Goal: Task Accomplishment & Management: Manage account settings

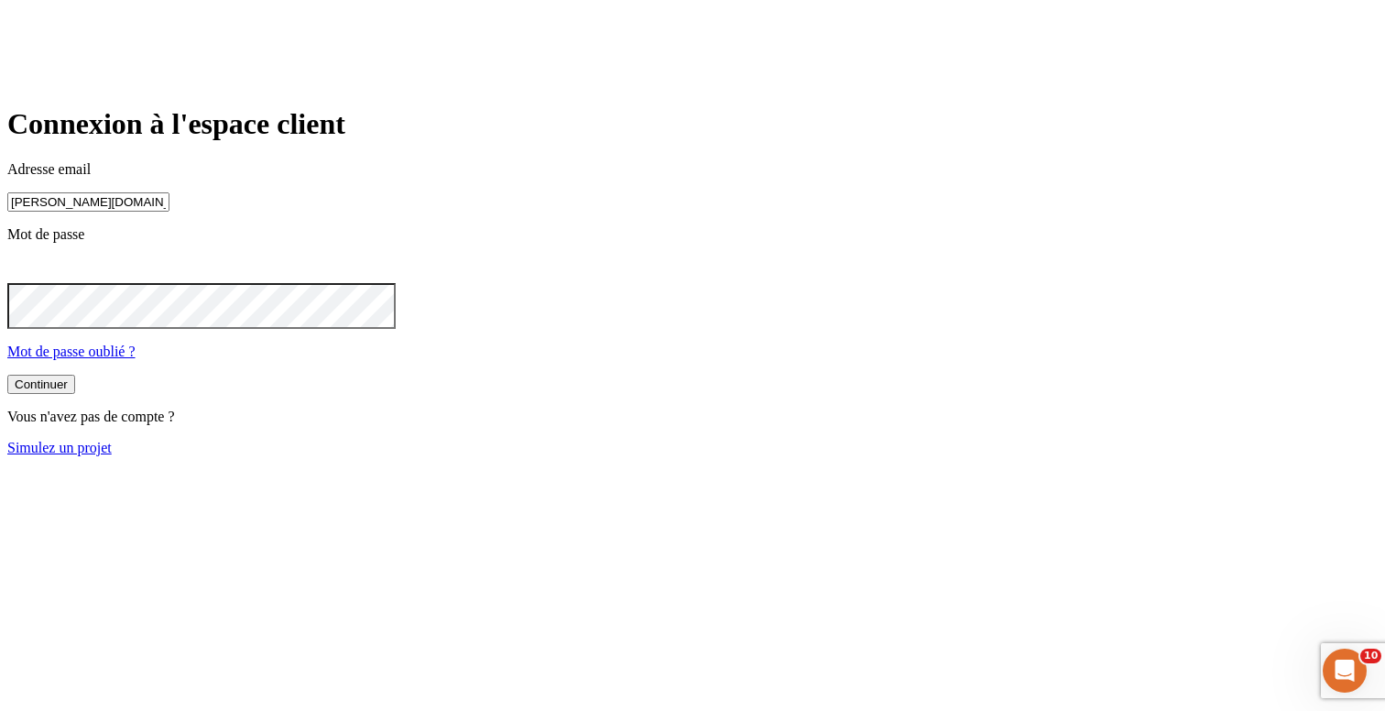
click at [169, 212] on input "[PERSON_NAME][DOMAIN_NAME][EMAIL_ADDRESS][DOMAIN_NAME]" at bounding box center [88, 201] width 162 height 19
paste input "2453"
type input "[PERSON_NAME][DOMAIN_NAME][EMAIL_ADDRESS][DOMAIN_NAME]"
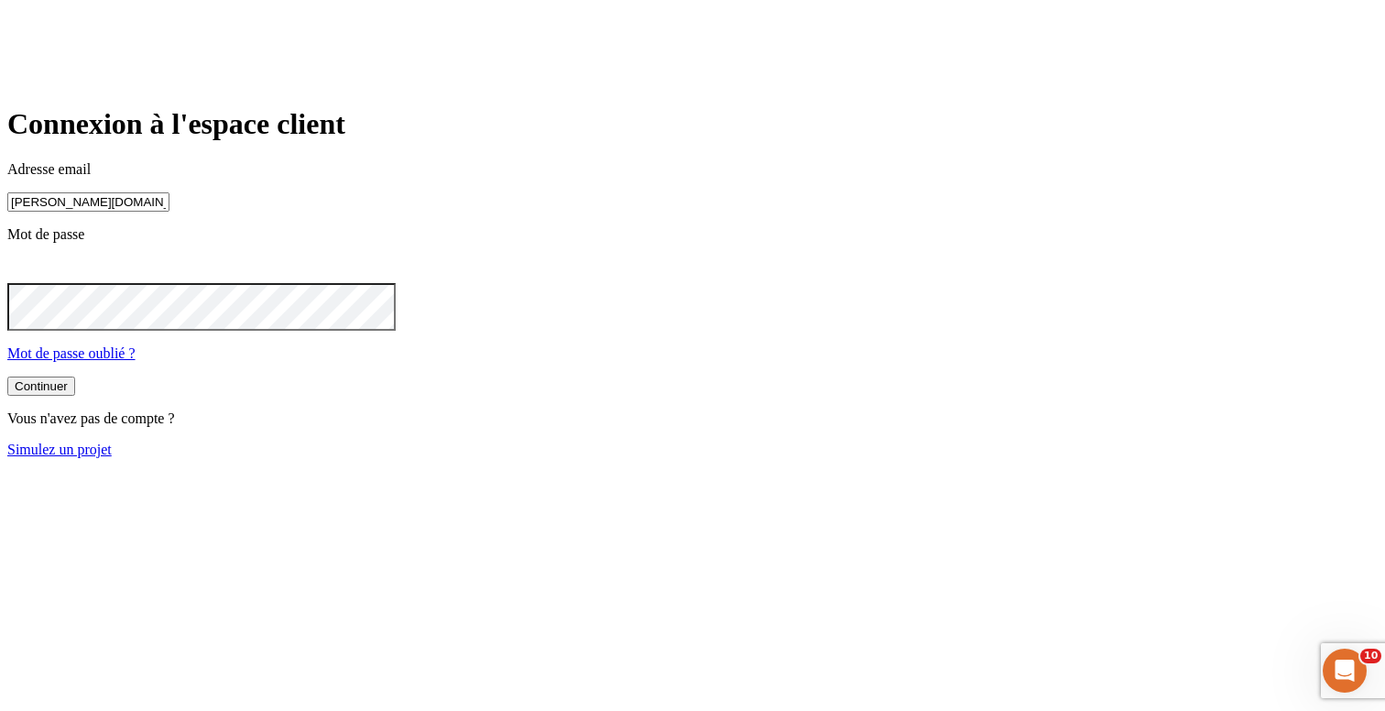
click at [75, 396] on button "Continuer" at bounding box center [41, 385] width 68 height 19
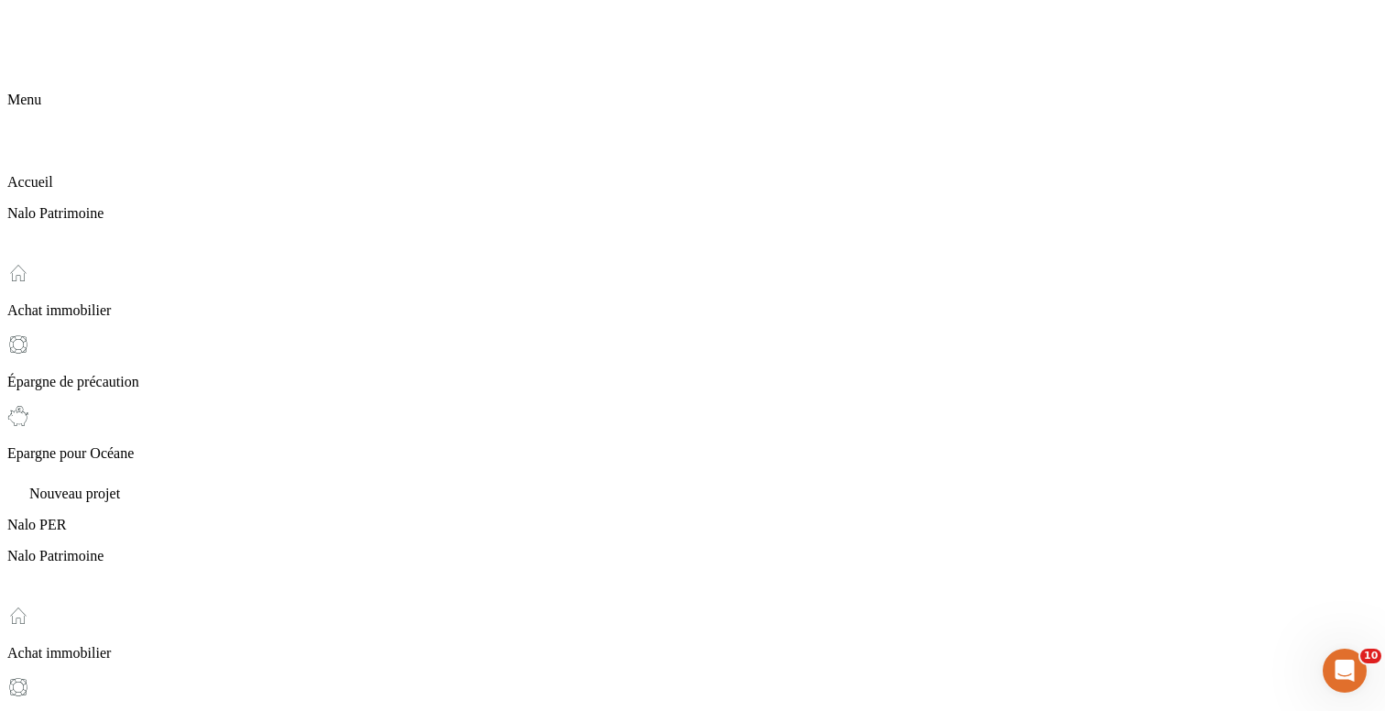
scroll to position [147, 0]
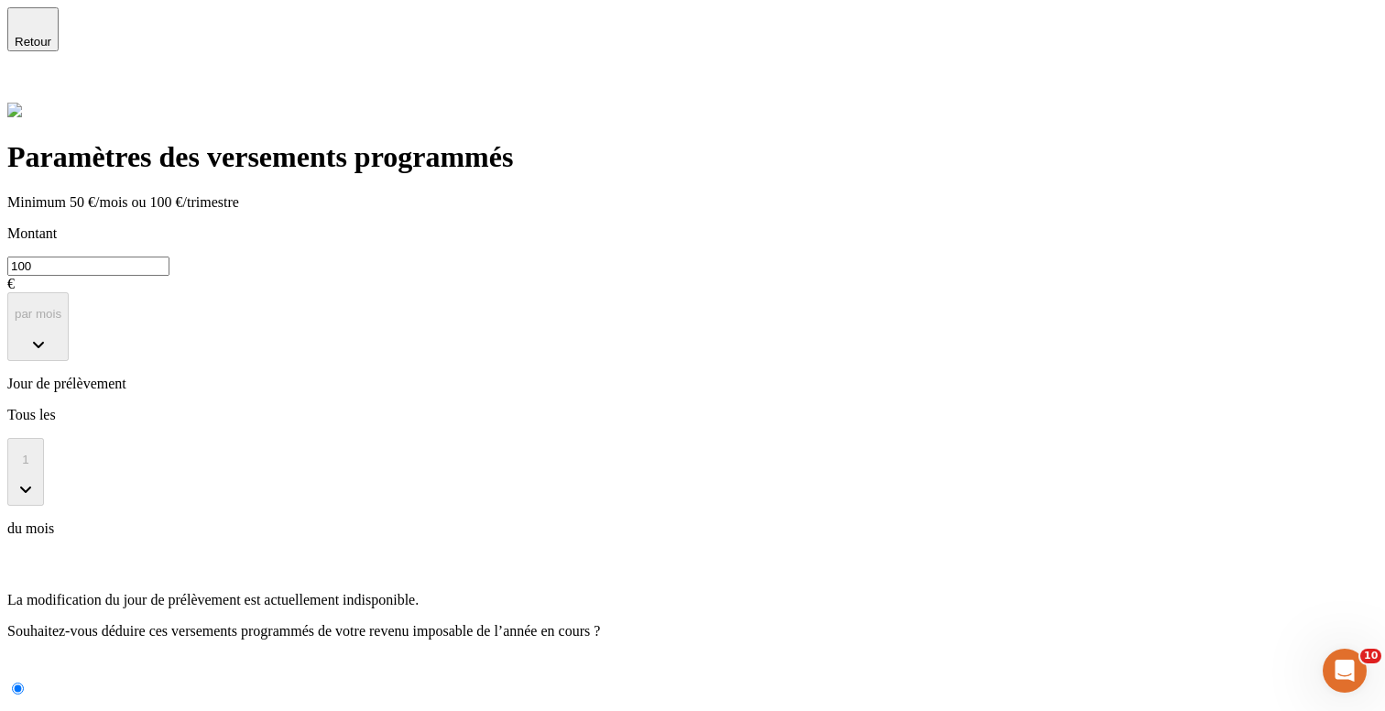
click at [51, 41] on span "Retour" at bounding box center [33, 42] width 37 height 14
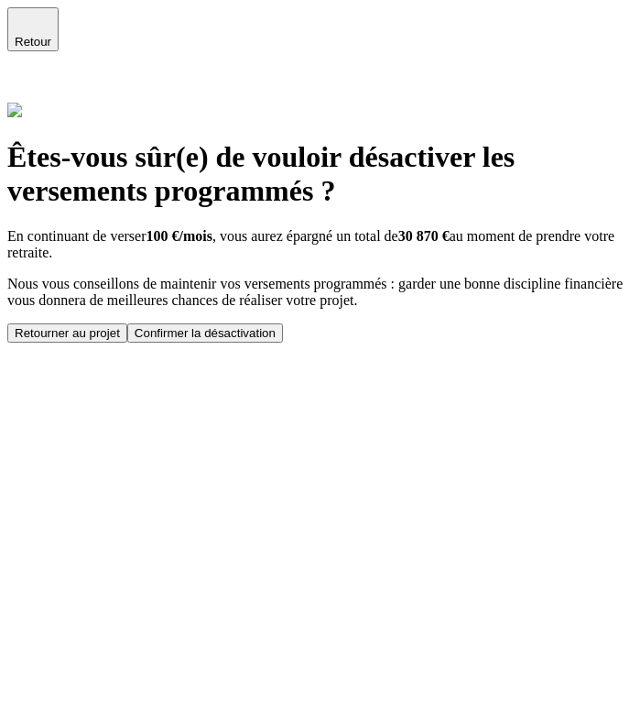
click at [276, 340] on div "Confirmer la désactivation" at bounding box center [205, 333] width 141 height 14
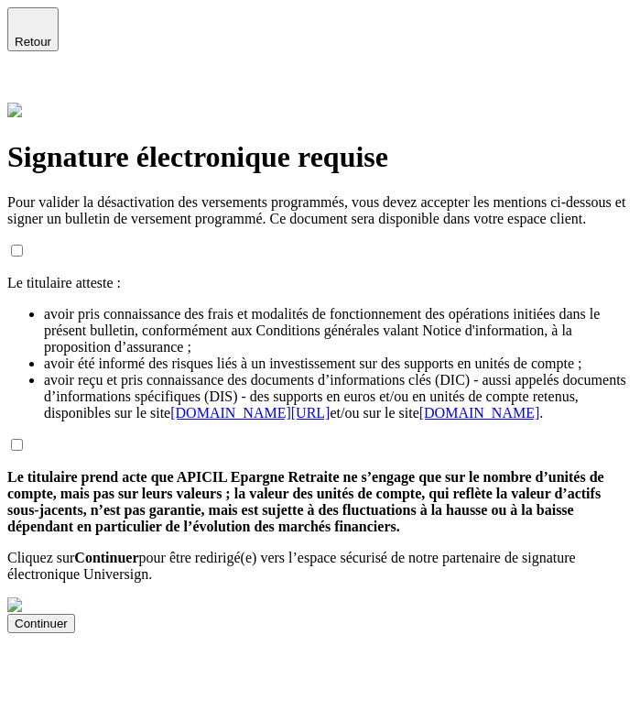
click at [19, 245] on input "checkbox" at bounding box center [17, 251] width 12 height 12
checkbox input "true"
click at [23, 451] on input "checkbox" at bounding box center [17, 445] width 12 height 12
checkbox input "true"
click at [75, 633] on button "Continuer" at bounding box center [41, 623] width 68 height 19
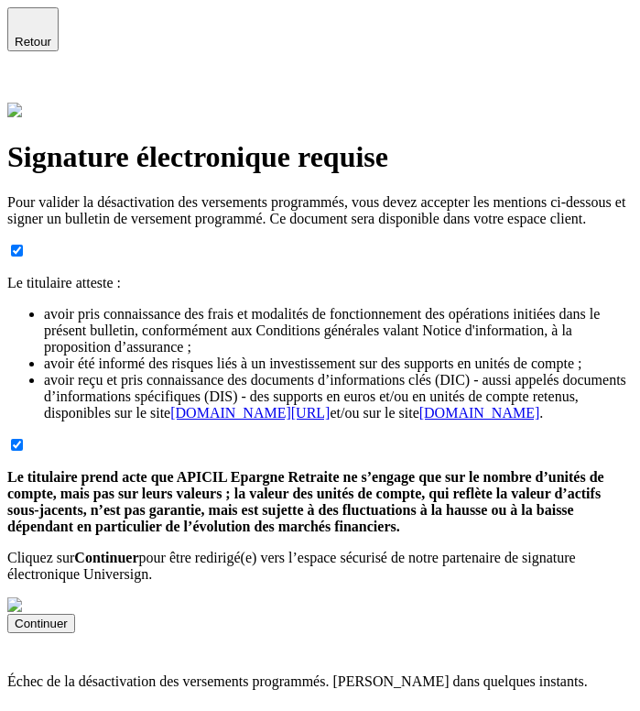
scroll to position [111, 0]
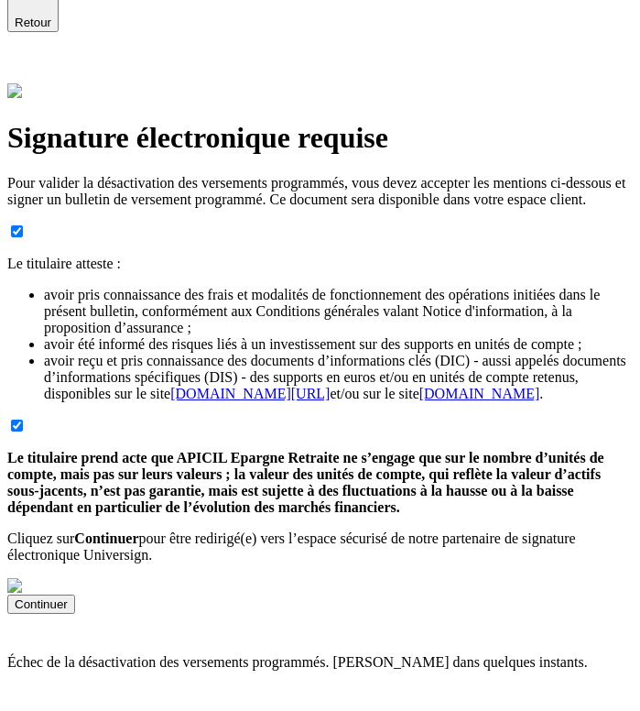
click at [75, 614] on button "Continuer" at bounding box center [41, 603] width 68 height 19
